Goal: Transaction & Acquisition: Purchase product/service

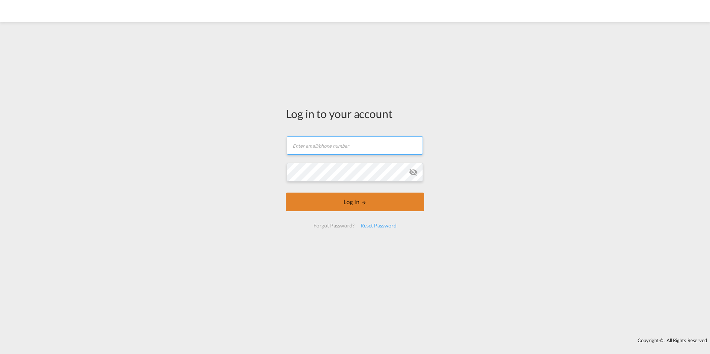
type input "[EMAIL_ADDRESS][DOMAIN_NAME]"
click at [369, 196] on button "Log In" at bounding box center [355, 202] width 138 height 19
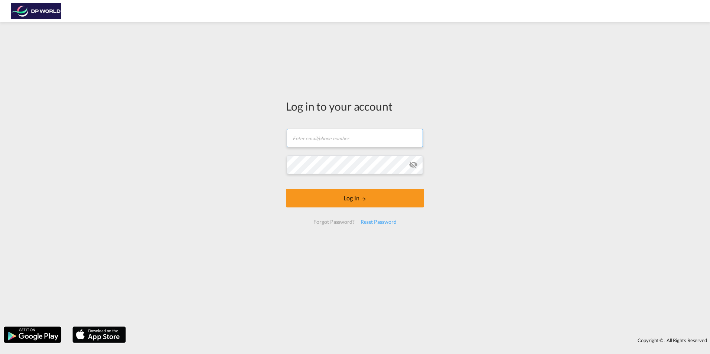
type input "[EMAIL_ADDRESS][DOMAIN_NAME]"
click at [312, 187] on form "a.alas@unique-usa.com Email field is required Password field is required Log In…" at bounding box center [355, 176] width 138 height 110
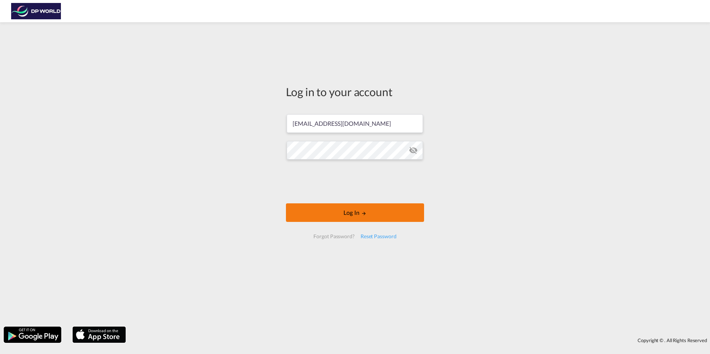
click at [328, 204] on button "Log In" at bounding box center [355, 212] width 138 height 19
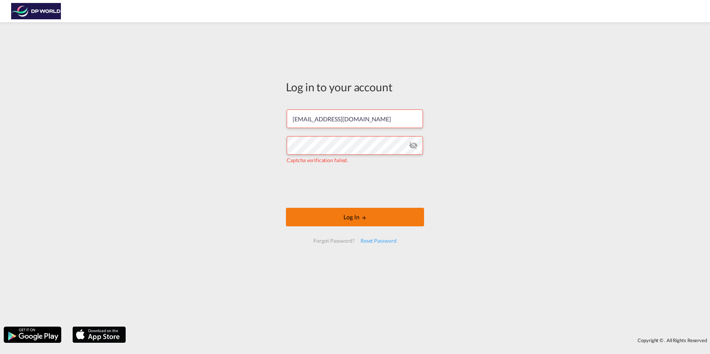
click at [322, 215] on button "Log In" at bounding box center [355, 217] width 138 height 19
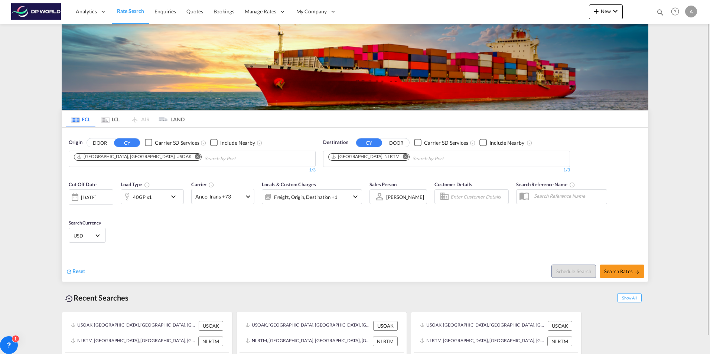
click at [195, 155] on md-icon "Remove" at bounding box center [198, 157] width 6 height 6
click at [130, 165] on md-chips at bounding box center [192, 159] width 246 height 16
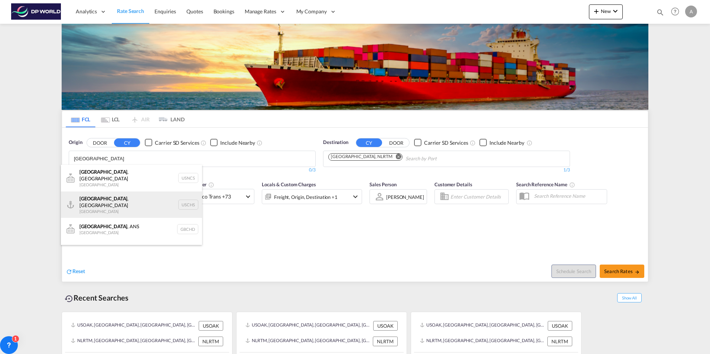
type input "charleston"
click at [128, 198] on div "Charleston , SC United States USCHS" at bounding box center [131, 205] width 141 height 27
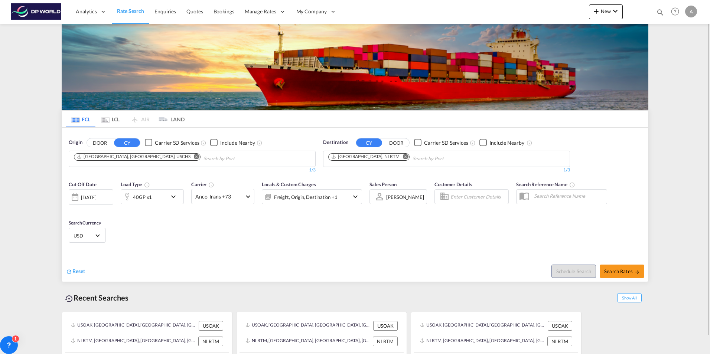
click at [403, 157] on md-icon "Remove" at bounding box center [406, 157] width 6 height 6
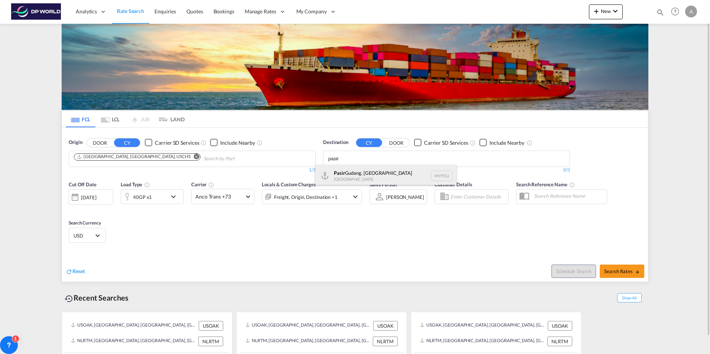
type input "pasir"
click at [372, 172] on div "Pasir Gudang, Johor Malaysia MYPGU" at bounding box center [385, 176] width 141 height 22
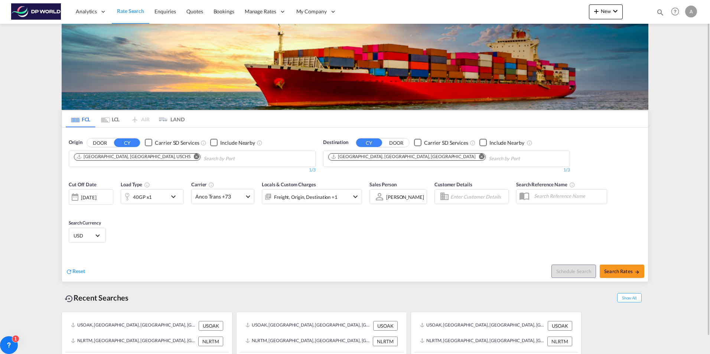
click at [175, 195] on md-icon "icon-chevron-down" at bounding box center [175, 196] width 13 height 9
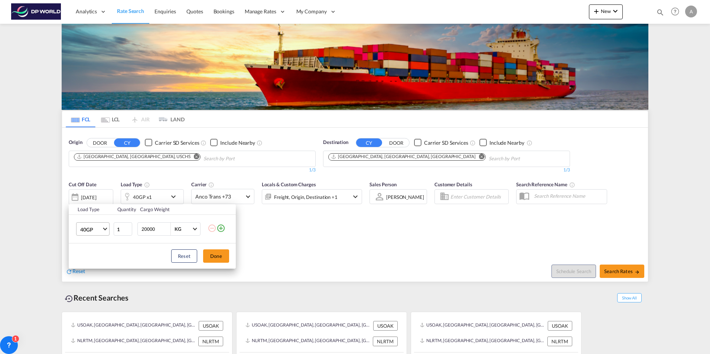
click at [96, 228] on span "40GP" at bounding box center [91, 229] width 22 height 7
click at [99, 214] on md-option "20GP" at bounding box center [99, 212] width 51 height 18
click at [228, 259] on button "Done" at bounding box center [216, 256] width 26 height 13
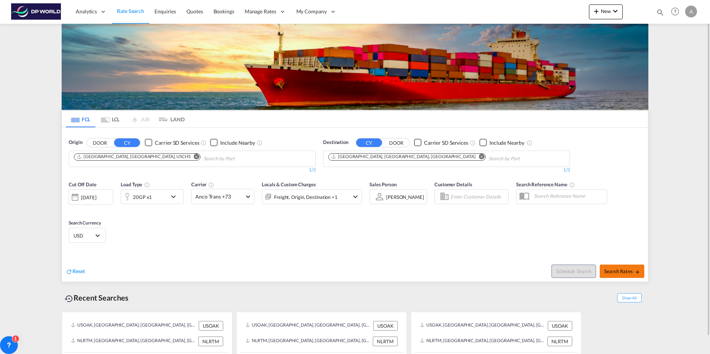
click at [613, 271] on span "Search Rates" at bounding box center [622, 271] width 36 height 6
type input "USCHS to MYPGU / 11 Aug 2025"
